Goal: Task Accomplishment & Management: Manage account settings

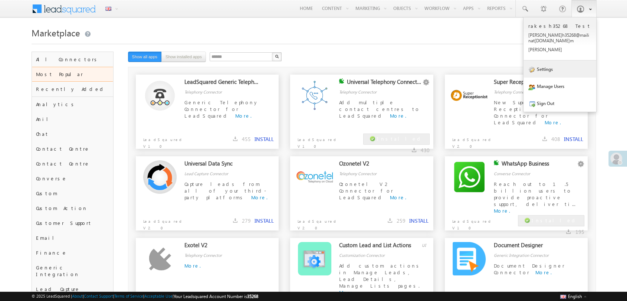
click at [562, 63] on link "Settings" at bounding box center [559, 68] width 73 height 17
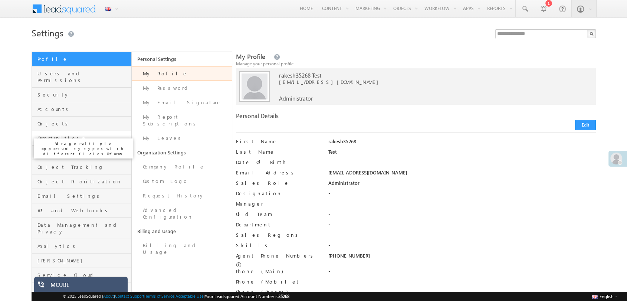
scroll to position [25, 0]
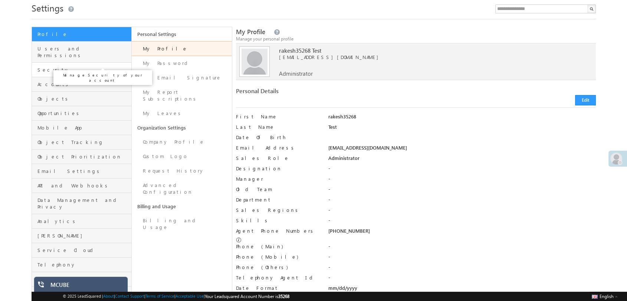
click at [68, 66] on span "Security" at bounding box center [83, 69] width 92 height 7
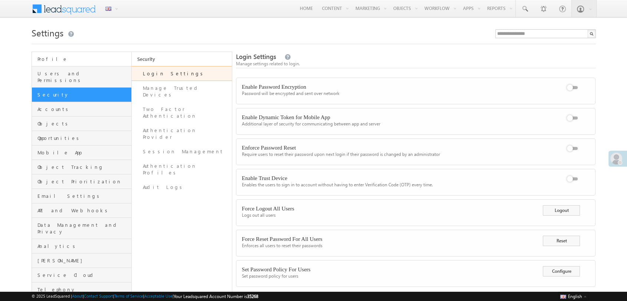
click at [66, 70] on p "Manage your personal and organization profile, LeadSquared feature usage and bi…" at bounding box center [83, 78] width 93 height 21
click at [66, 70] on span "Users and Permissions" at bounding box center [83, 76] width 92 height 13
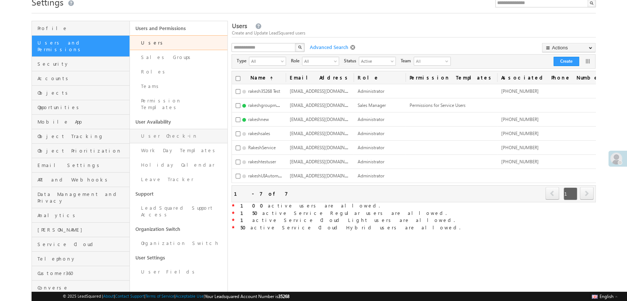
scroll to position [41, 0]
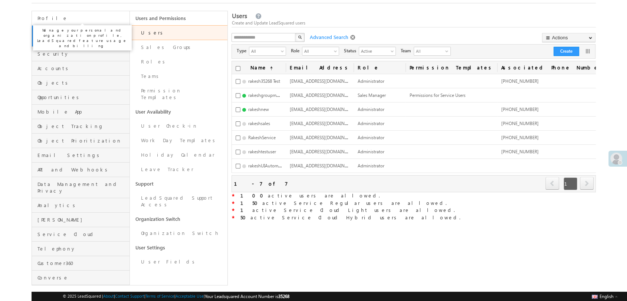
click at [60, 19] on span "Profile" at bounding box center [82, 18] width 90 height 7
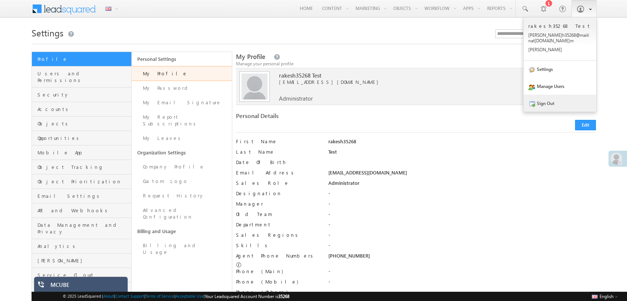
click at [569, 95] on link "Sign Out" at bounding box center [559, 103] width 73 height 17
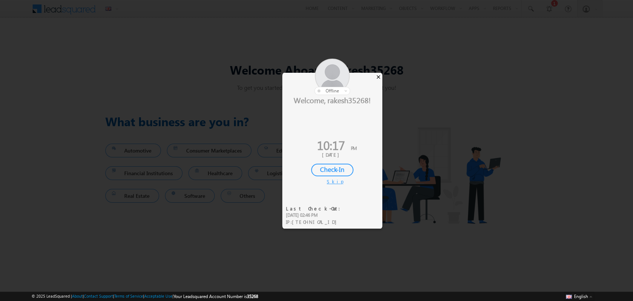
click at [380, 73] on div "×" at bounding box center [379, 77] width 8 height 8
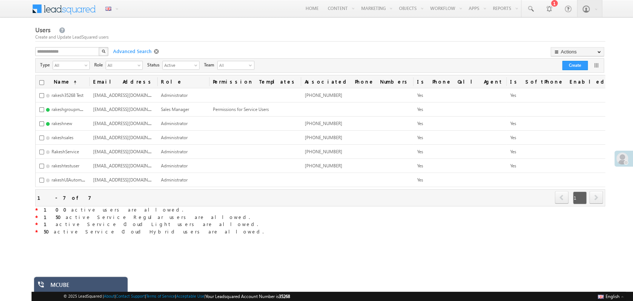
click at [154, 50] on span at bounding box center [157, 52] width 7 height 6
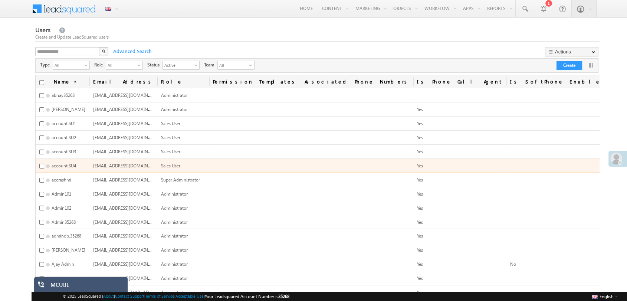
scroll to position [28, 0]
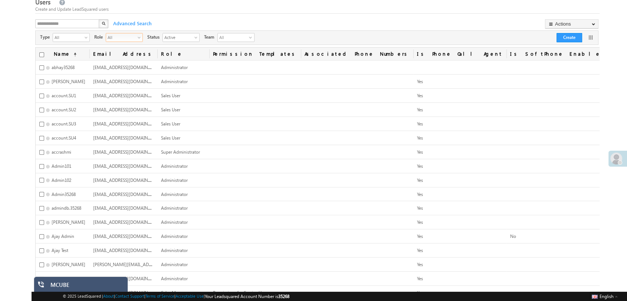
click at [128, 35] on span "All" at bounding box center [121, 36] width 30 height 7
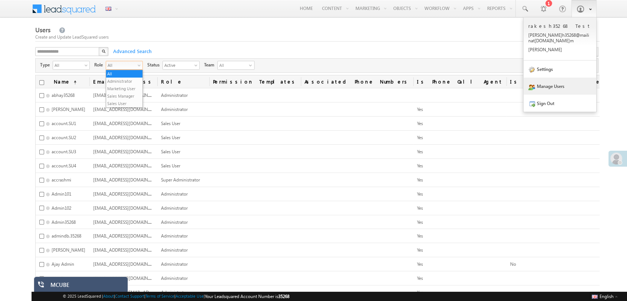
scroll to position [0, 0]
click at [563, 95] on link "Sign Out" at bounding box center [559, 103] width 73 height 17
